Goal: Information Seeking & Learning: Check status

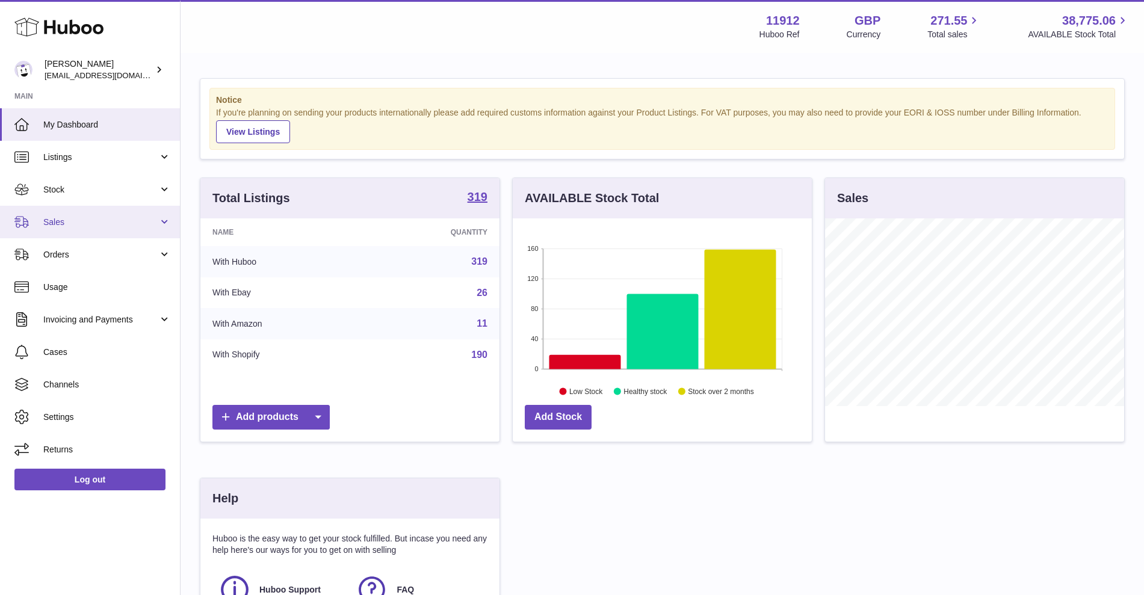
click at [79, 224] on span "Sales" at bounding box center [100, 222] width 115 height 11
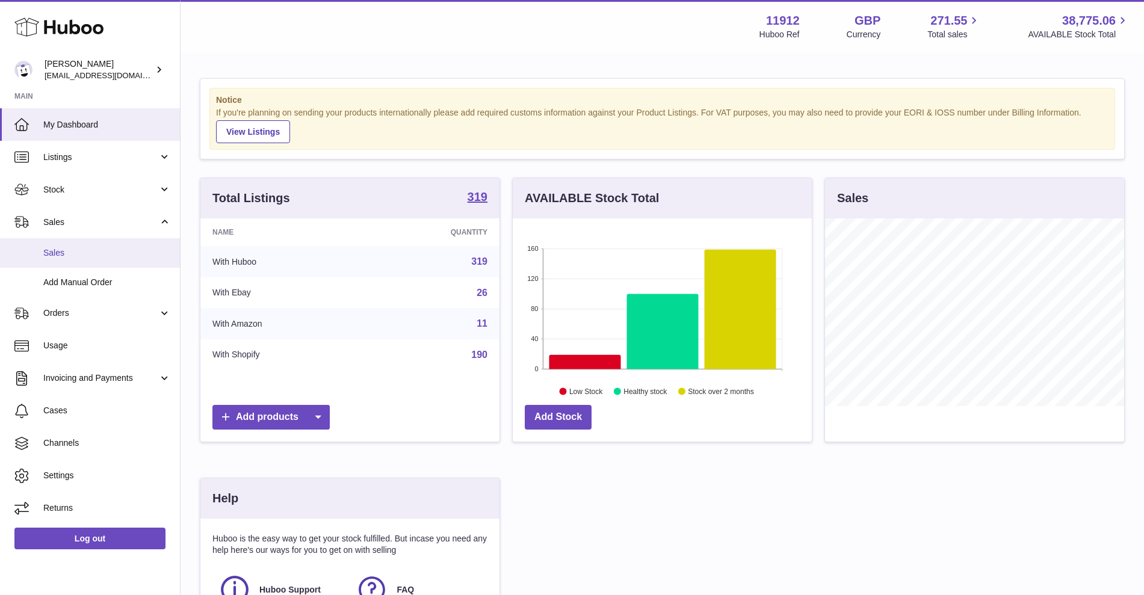
click at [78, 254] on span "Sales" at bounding box center [107, 252] width 128 height 11
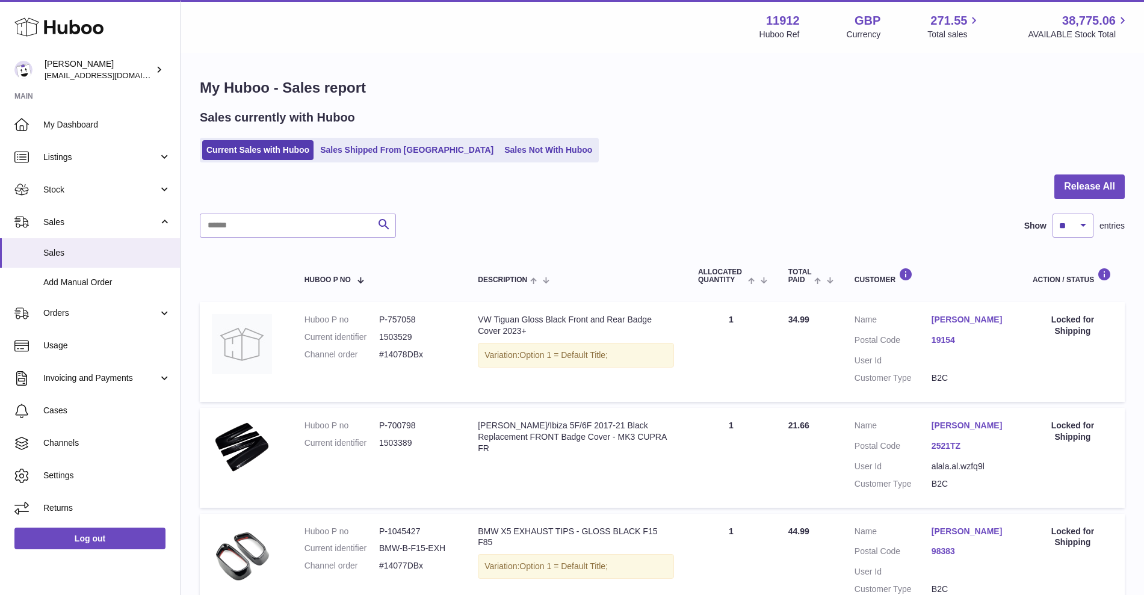
click at [496, 161] on ul "Current Sales with Huboo Sales Shipped From [GEOGRAPHIC_DATA] Sales Not With Hu…" at bounding box center [399, 150] width 399 height 25
click at [500, 156] on link "Sales Not With Huboo" at bounding box center [548, 150] width 96 height 20
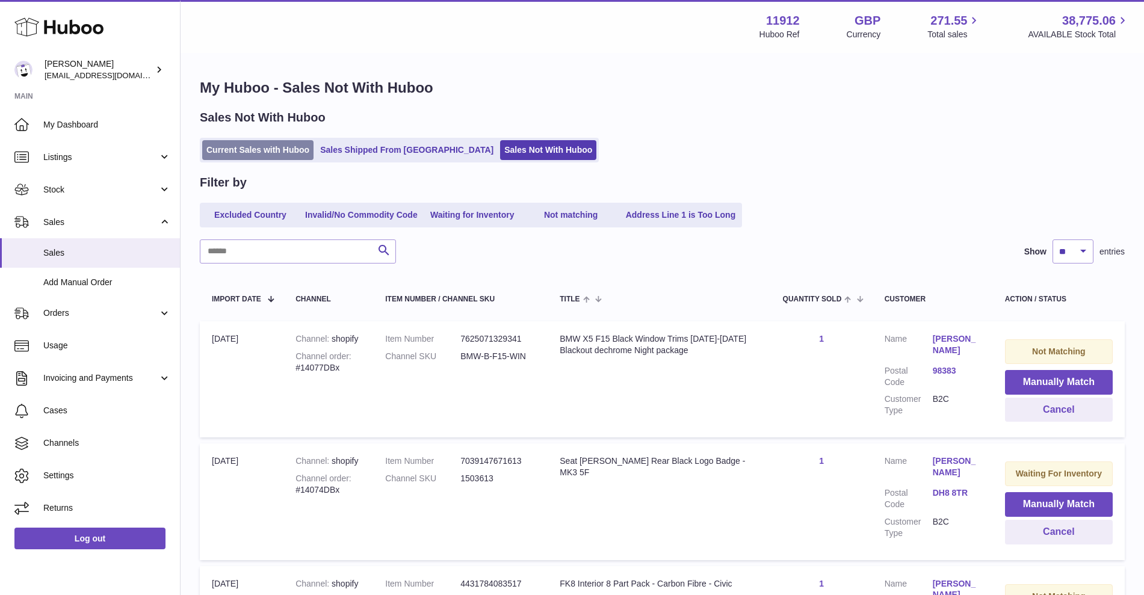
click at [234, 151] on link "Current Sales with Huboo" at bounding box center [257, 150] width 111 height 20
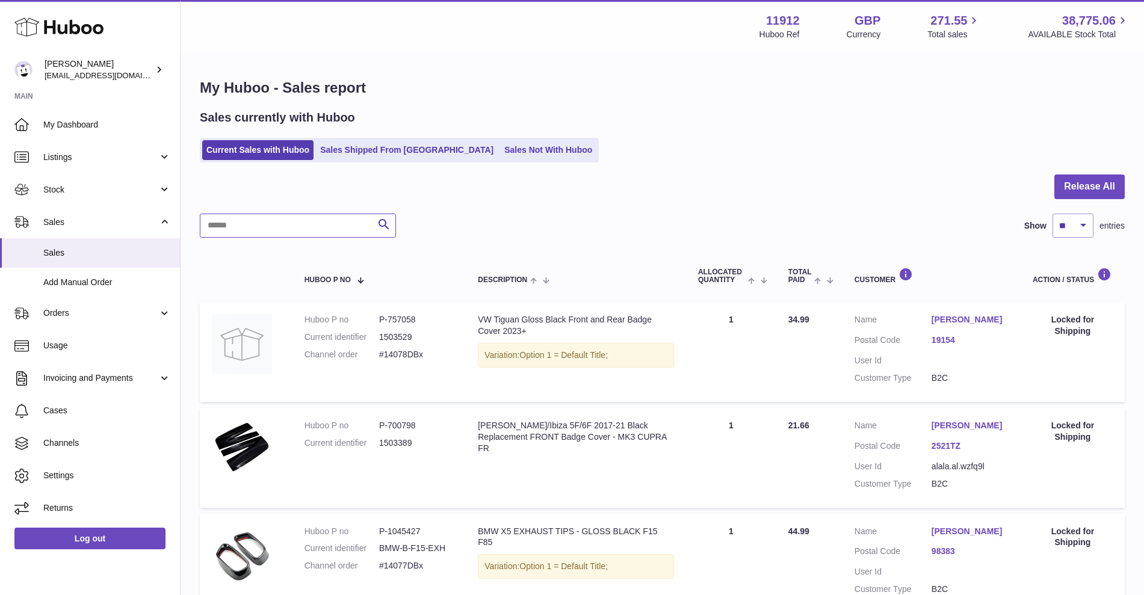
click at [300, 223] on input "text" at bounding box center [298, 226] width 196 height 24
paste input "**********"
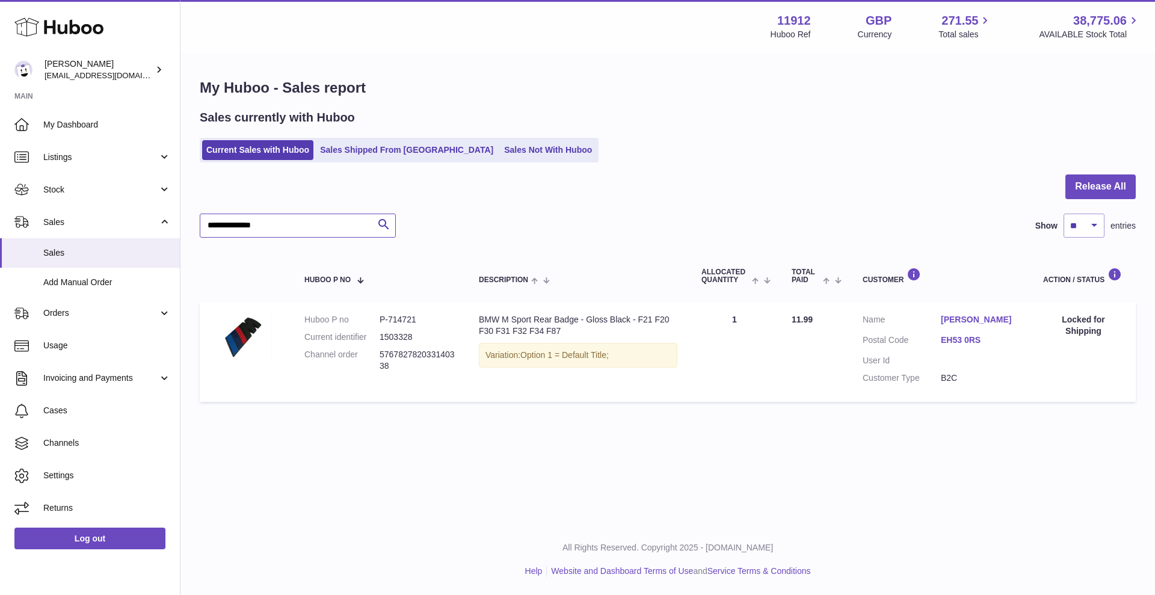
drag, startPoint x: 259, startPoint y: 221, endPoint x: 183, endPoint y: 220, distance: 75.8
click at [183, 220] on div "**********" at bounding box center [667, 243] width 975 height 378
drag, startPoint x: 278, startPoint y: 224, endPoint x: 54, endPoint y: 209, distance: 224.3
click at [54, 209] on div "Huboo Zahoor Azam info@carbonmyride.com Main My Dashboard Listings Not with Hub…" at bounding box center [577, 297] width 1155 height 595
paste input "text"
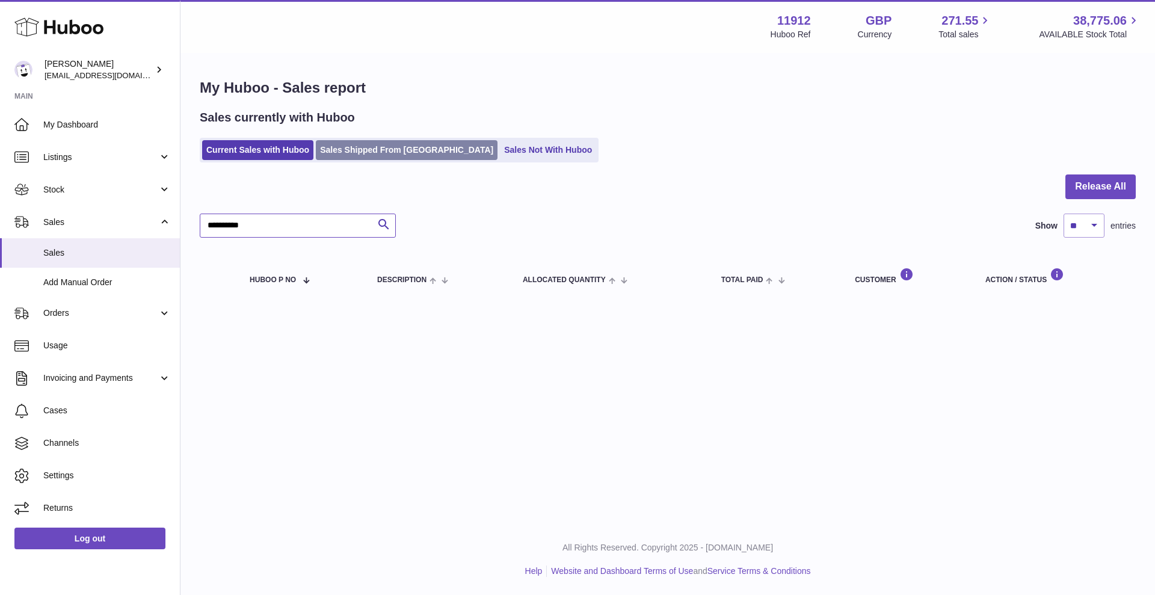
type input "**********"
click at [389, 155] on link "Sales Shipped From [GEOGRAPHIC_DATA]" at bounding box center [407, 150] width 182 height 20
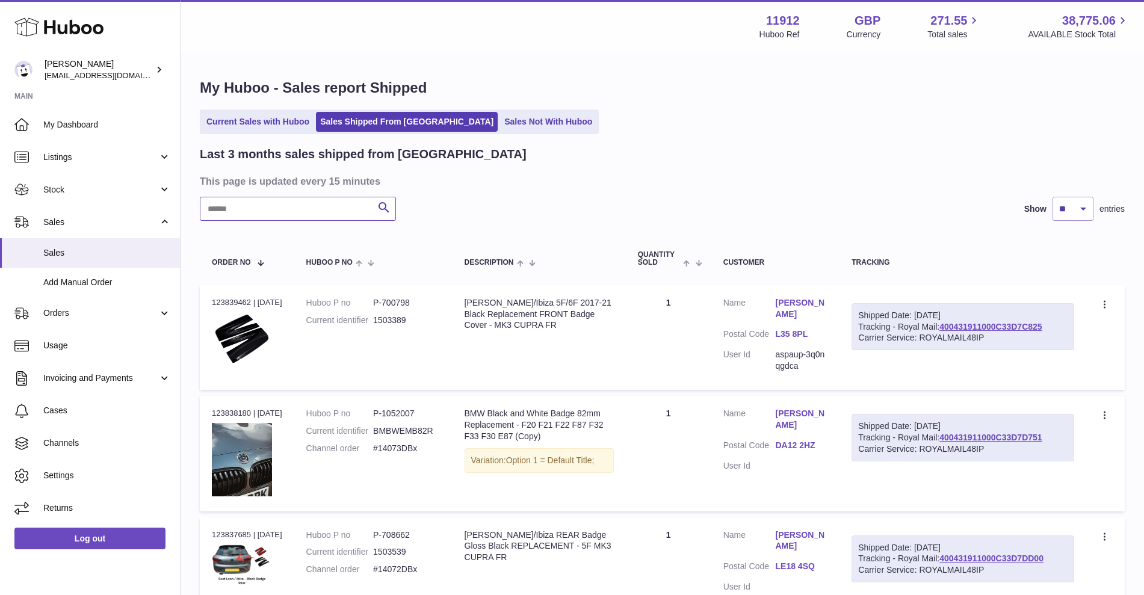
click at [319, 212] on input "text" at bounding box center [298, 209] width 196 height 24
paste input "**********"
type input "**********"
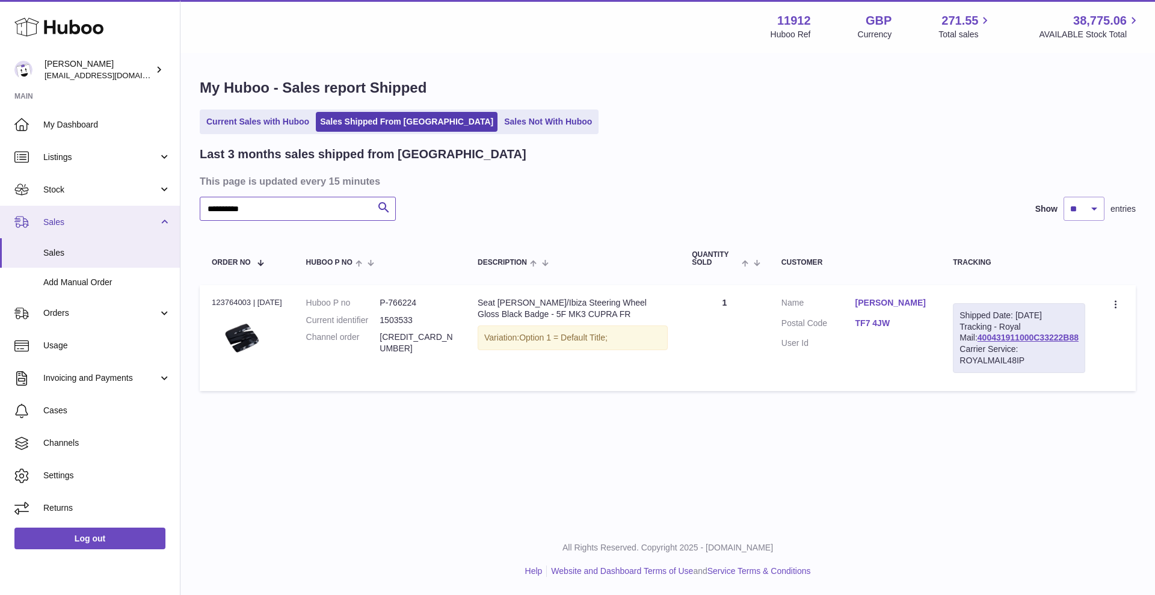
drag, startPoint x: 273, startPoint y: 208, endPoint x: 174, endPoint y: 209, distance: 98.1
click at [174, 209] on div "**********" at bounding box center [577, 297] width 1155 height 595
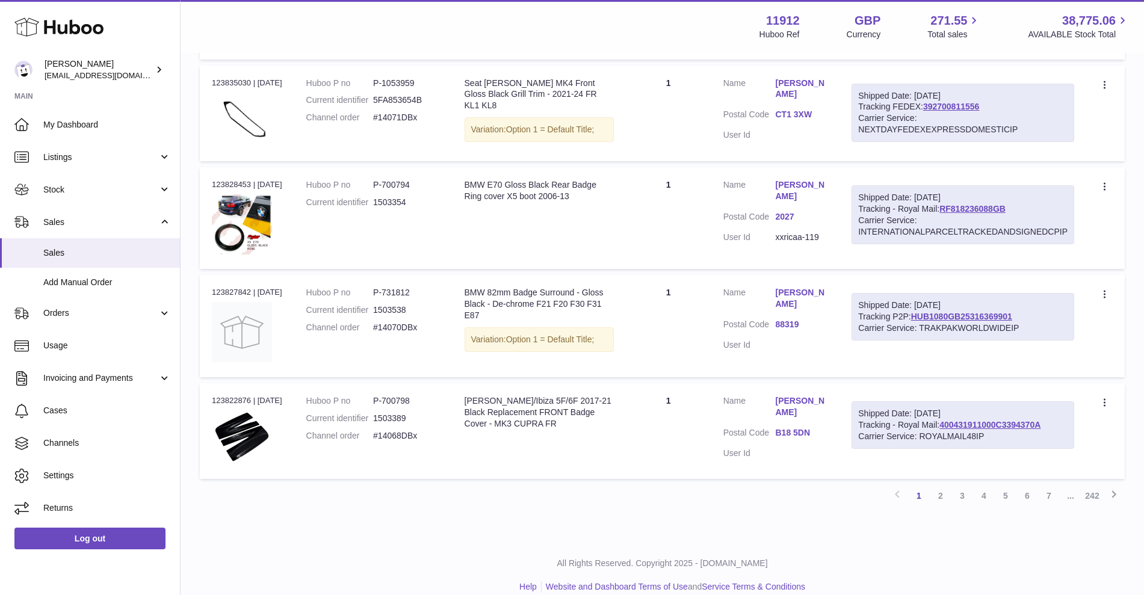
scroll to position [867, 0]
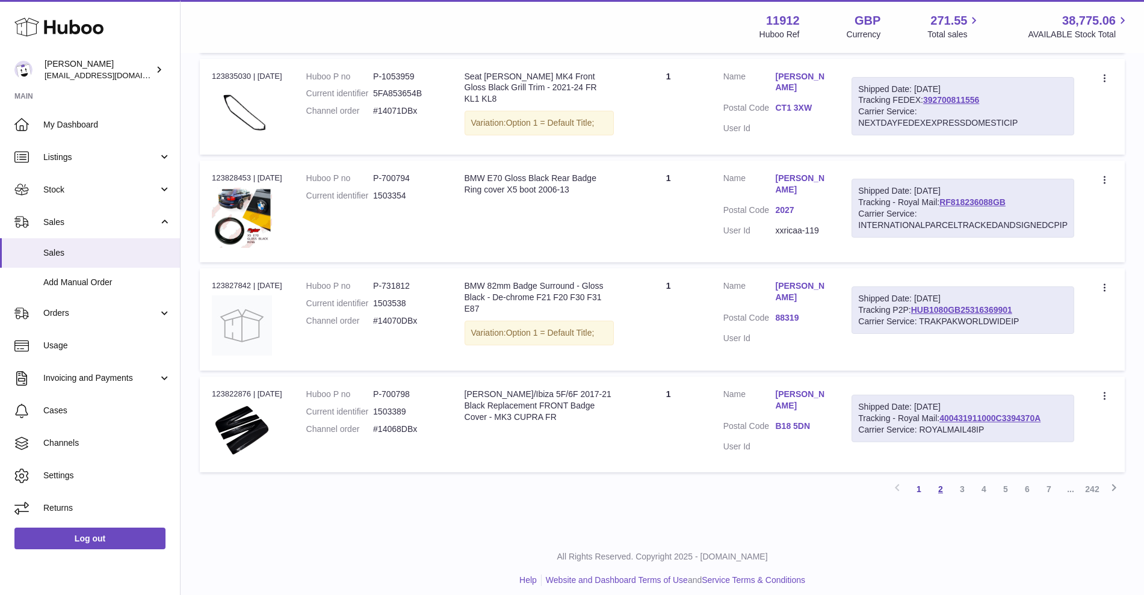
click at [949, 479] on link "2" at bounding box center [940, 489] width 22 height 22
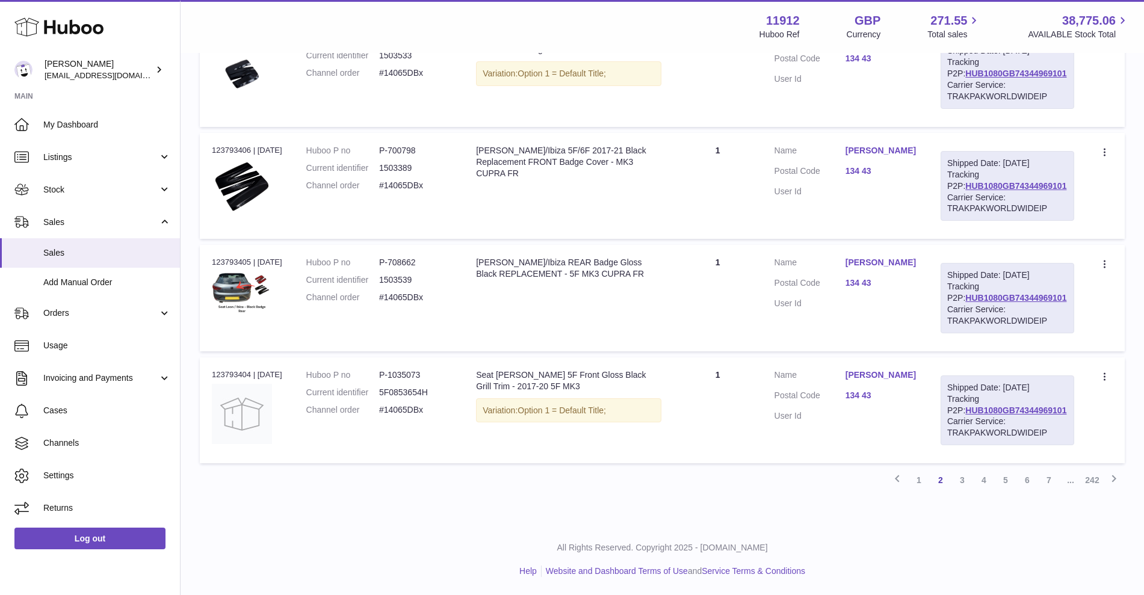
scroll to position [1051, 0]
click at [960, 475] on link "3" at bounding box center [962, 480] width 22 height 22
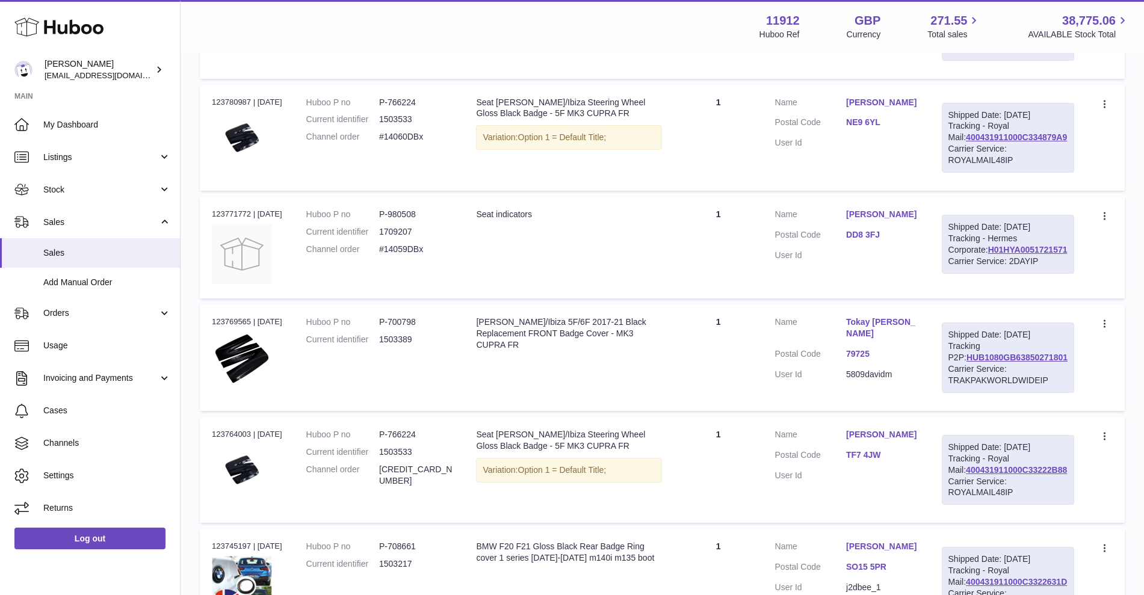
scroll to position [430, 0]
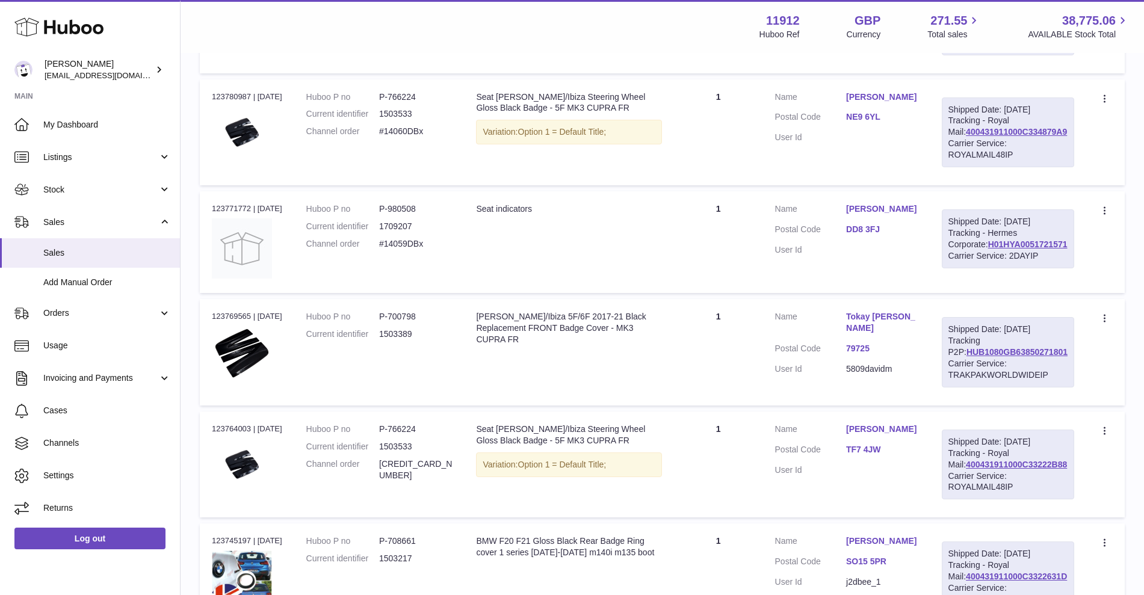
drag, startPoint x: 1053, startPoint y: 301, endPoint x: 958, endPoint y: 303, distance: 95.7
click at [958, 293] on td "Shipped Date: 30th Aug 2025 Tracking - Hermes Corporate: H01HYA0051721571 Carri…" at bounding box center [1007, 242] width 156 height 102
copy link "H01HYA0051721571"
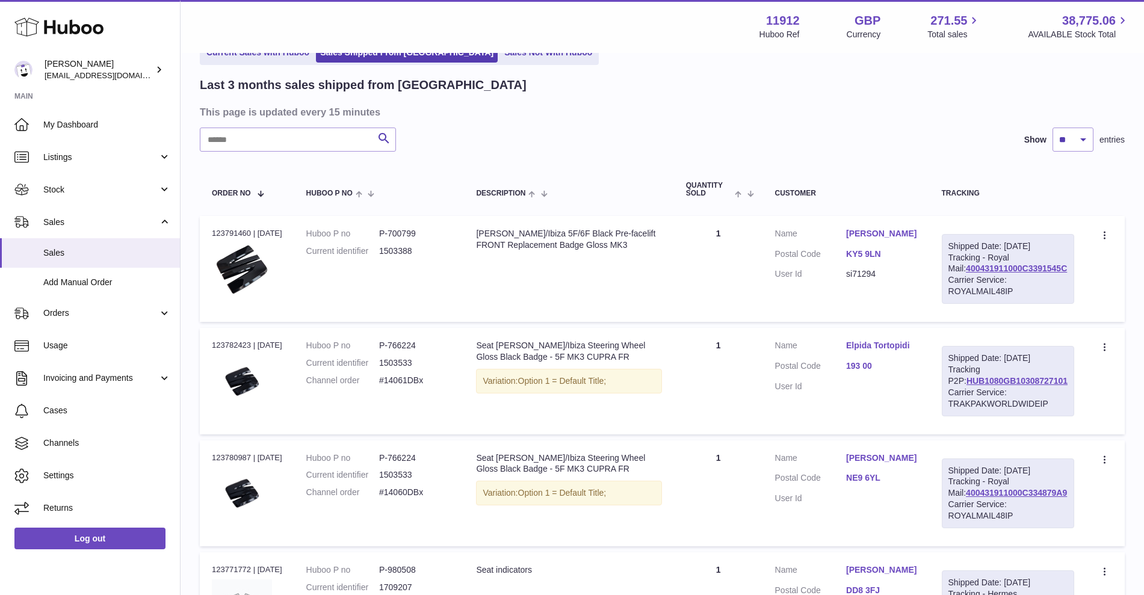
scroll to position [0, 0]
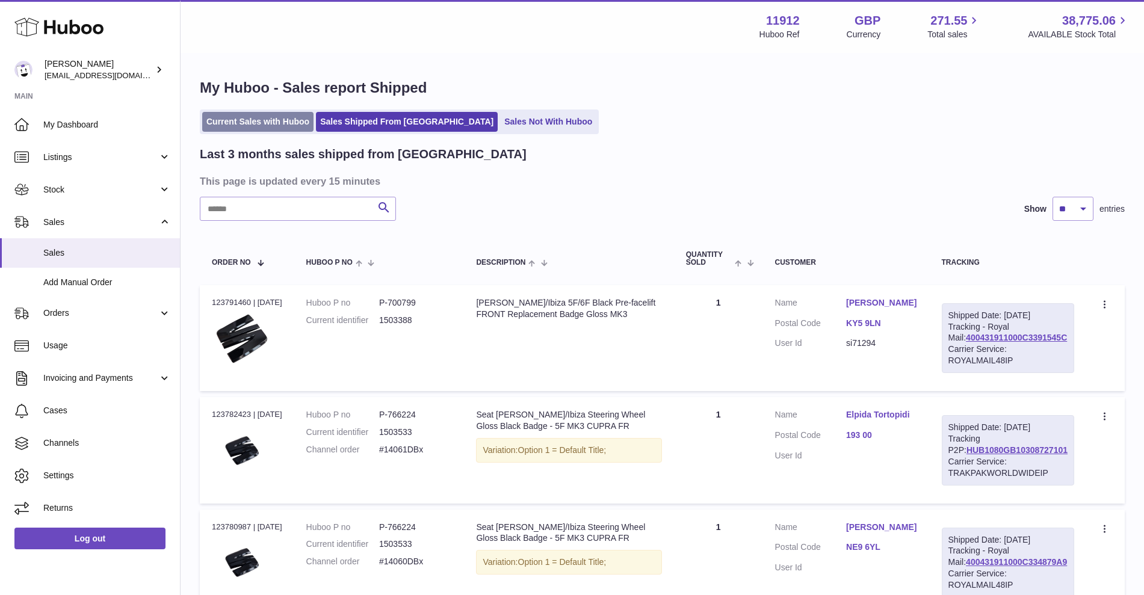
click at [265, 117] on link "Current Sales with Huboo" at bounding box center [257, 122] width 111 height 20
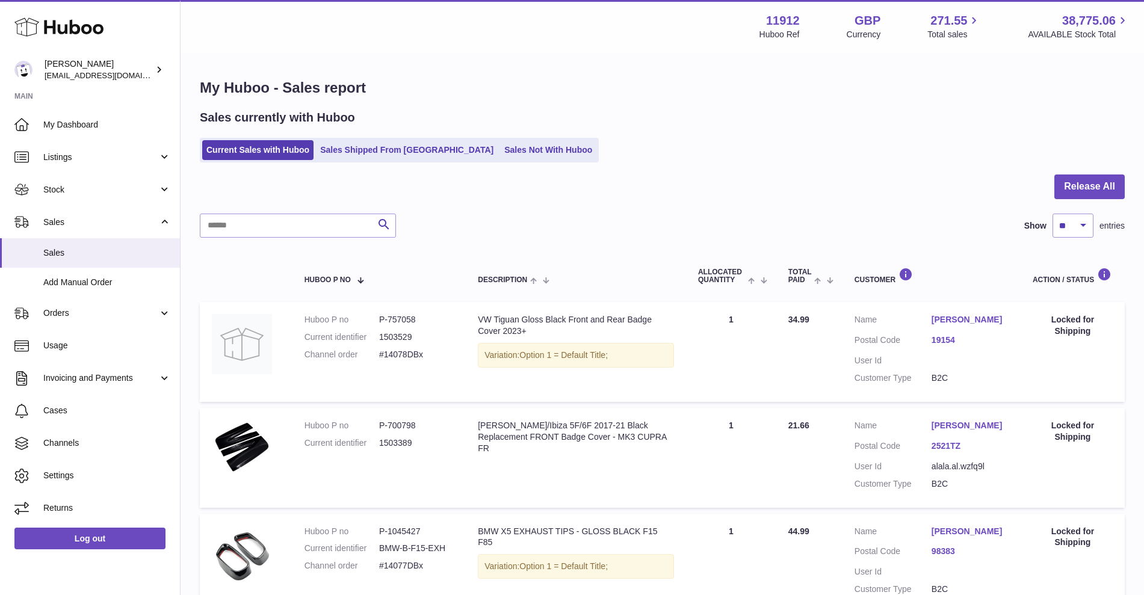
click at [372, 143] on link "Sales Shipped From [GEOGRAPHIC_DATA]" at bounding box center [407, 150] width 182 height 20
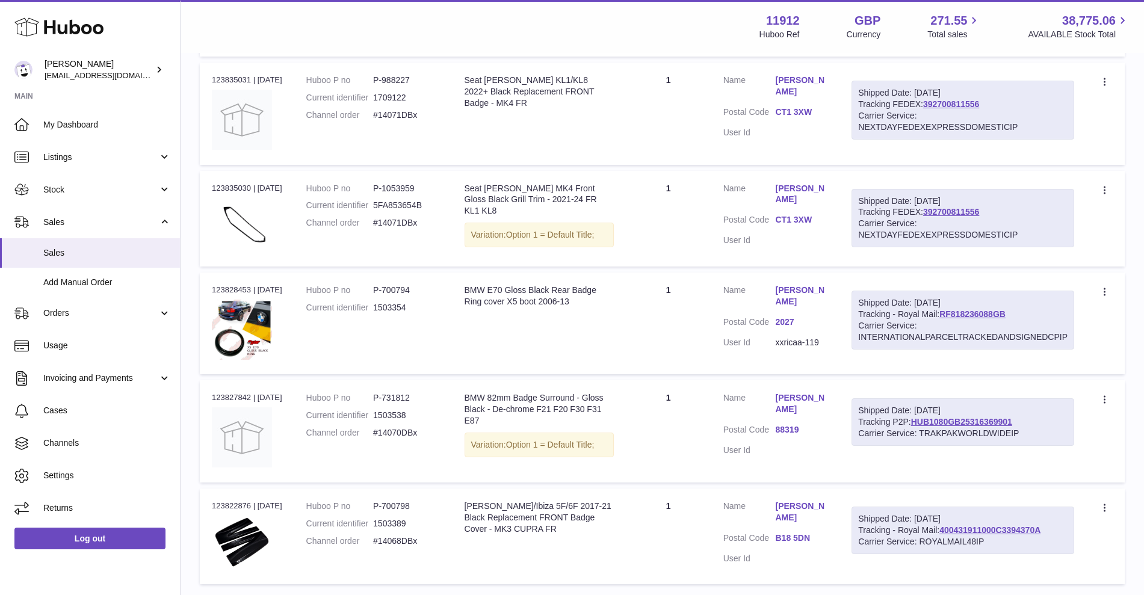
scroll to position [827, 0]
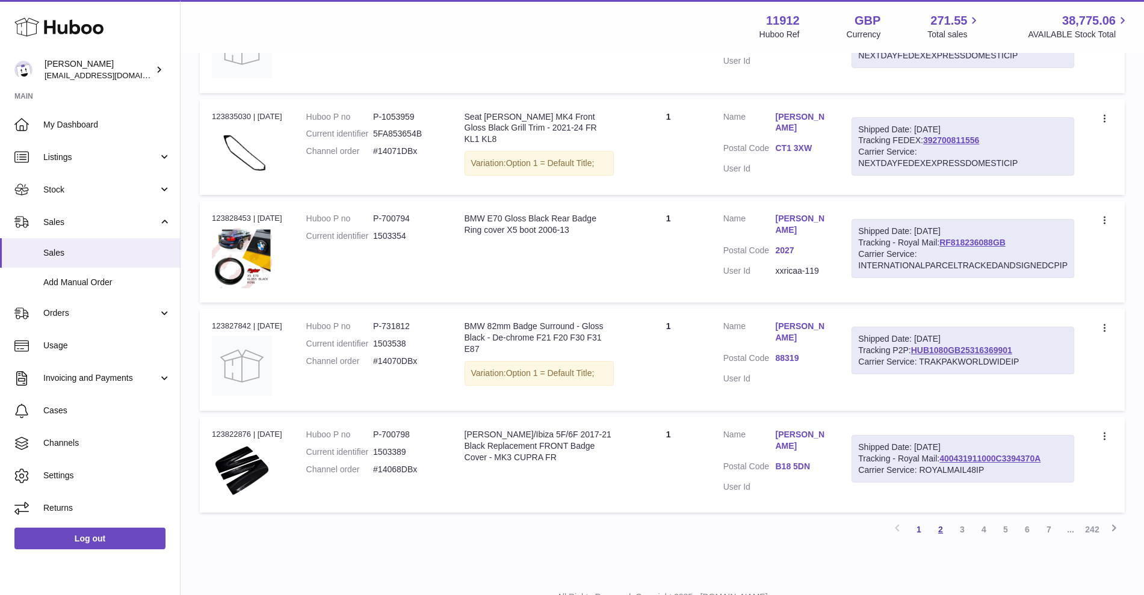
click at [938, 520] on link "2" at bounding box center [940, 530] width 22 height 22
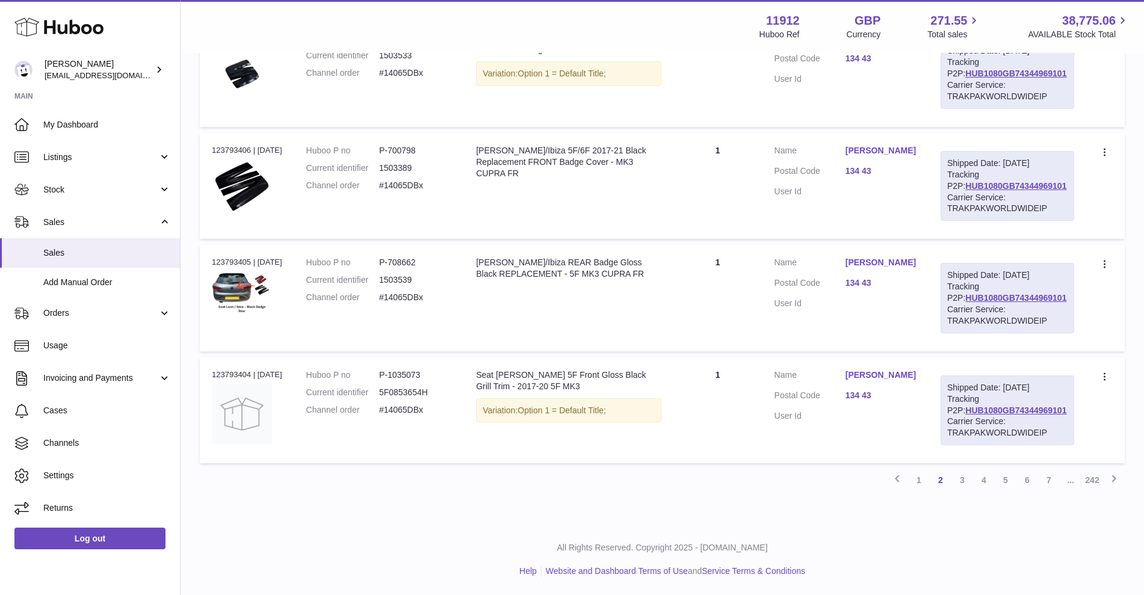
scroll to position [956, 0]
click at [959, 478] on link "3" at bounding box center [962, 480] width 22 height 22
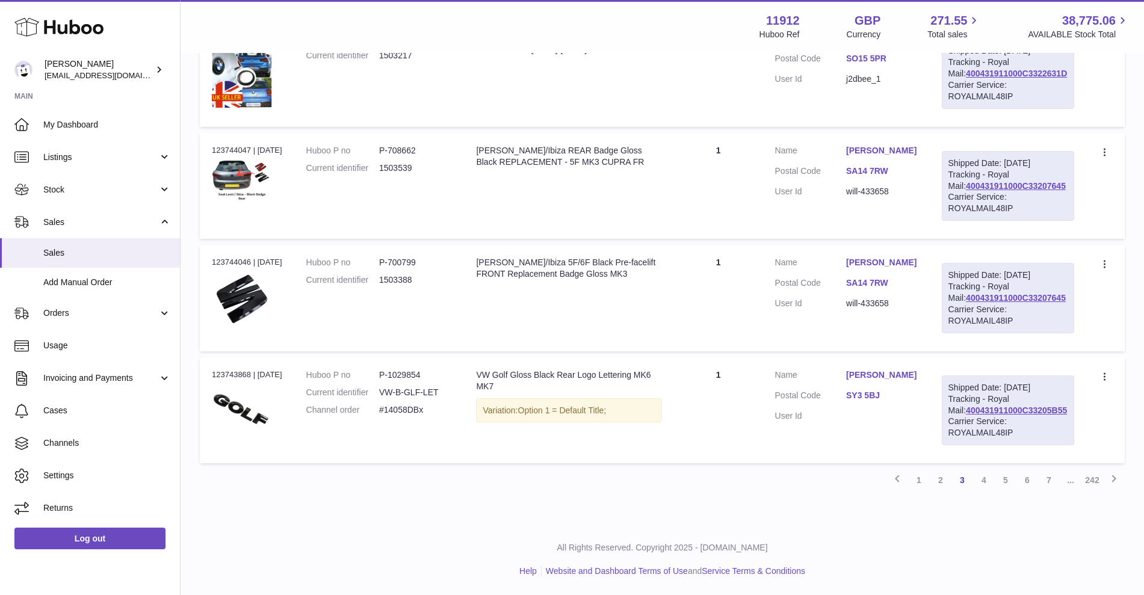
scroll to position [1051, 0]
drag, startPoint x: 985, startPoint y: 478, endPoint x: 977, endPoint y: 457, distance: 22.5
click at [985, 478] on link "4" at bounding box center [984, 480] width 22 height 22
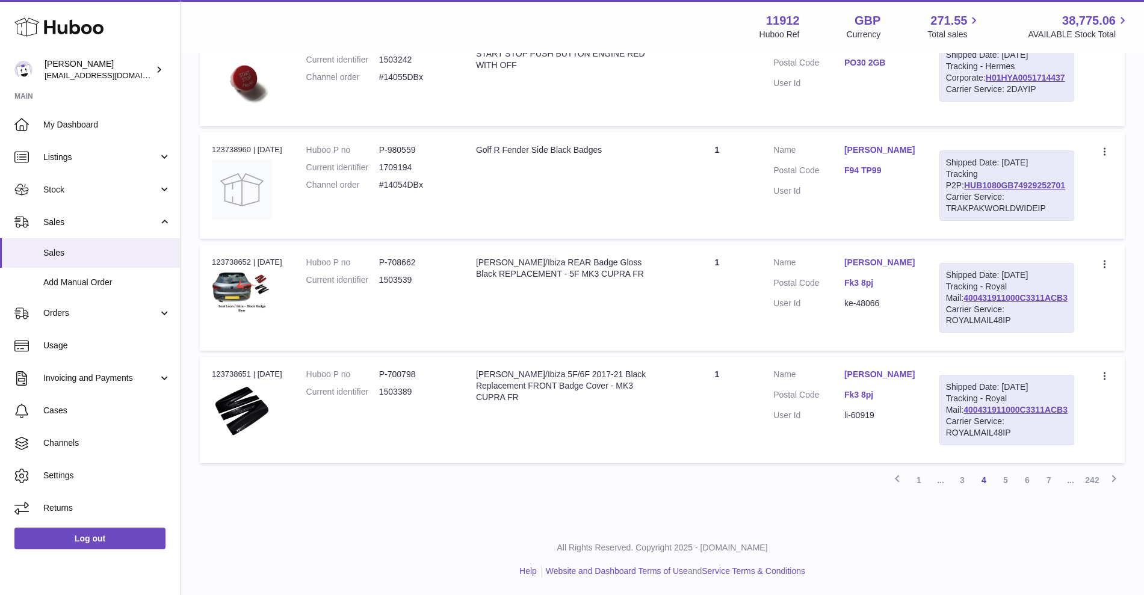
scroll to position [1099, 0]
click at [1009, 481] on link "5" at bounding box center [1005, 480] width 22 height 22
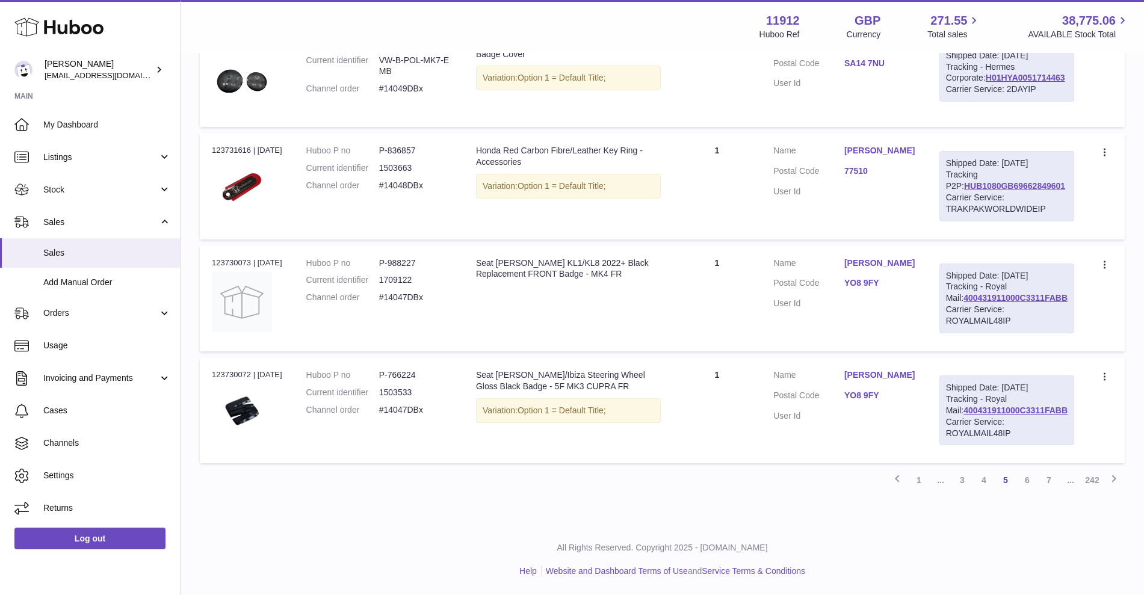
scroll to position [1051, 0]
click at [1025, 476] on link "6" at bounding box center [1027, 480] width 22 height 22
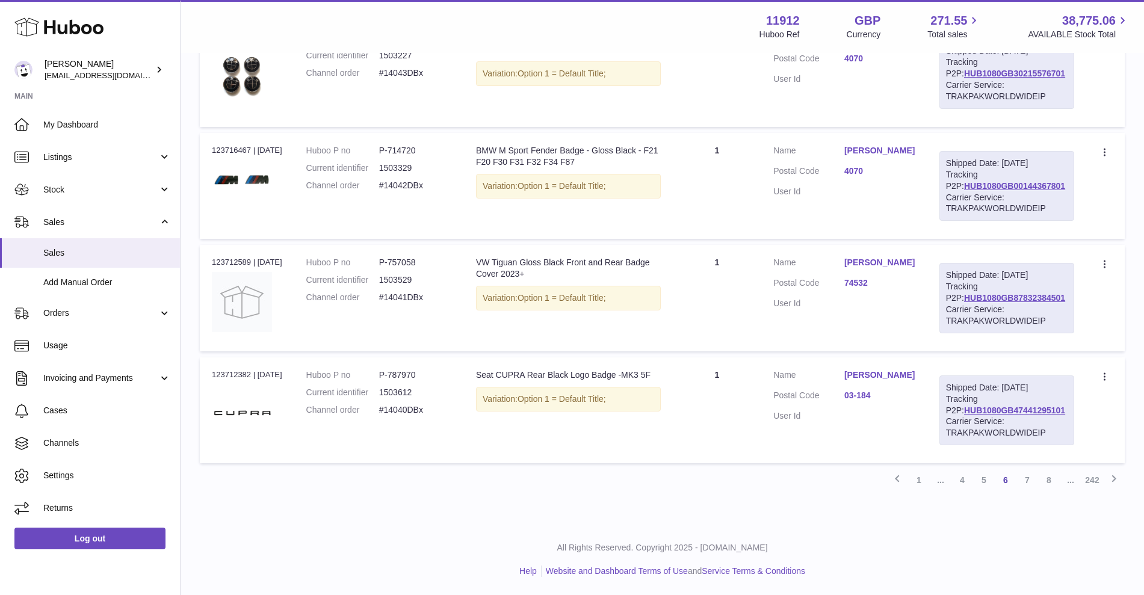
scroll to position [1051, 0]
click at [1024, 480] on link "7" at bounding box center [1027, 480] width 22 height 22
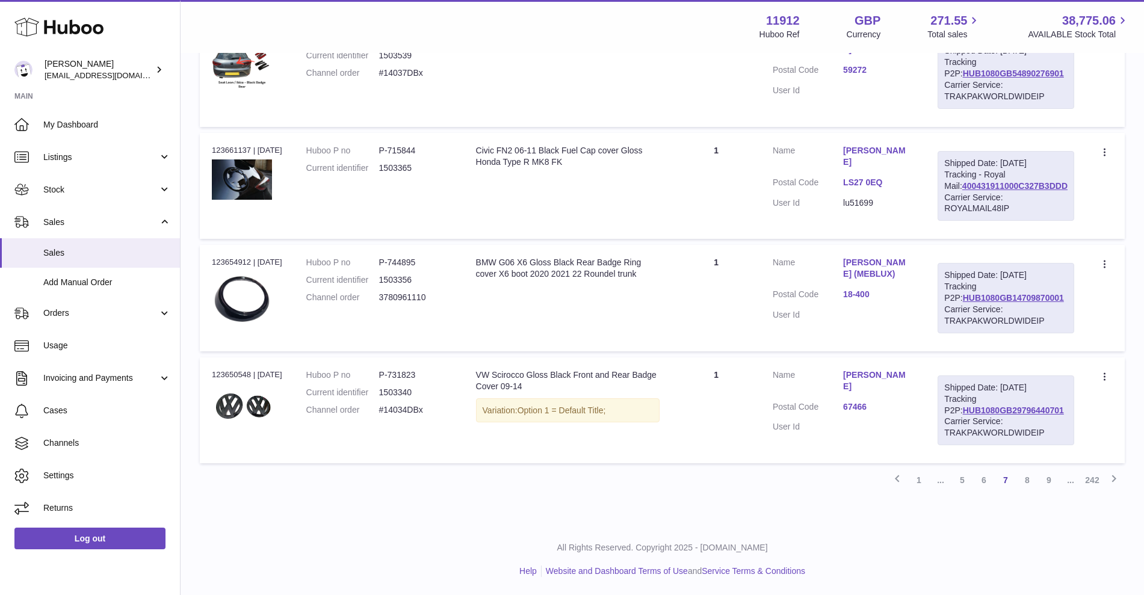
scroll to position [956, 0]
